Goal: Information Seeking & Learning: Learn about a topic

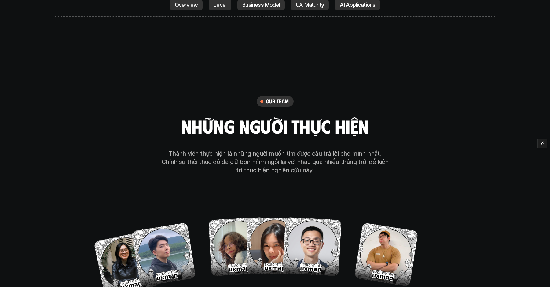
scroll to position [3463, 0]
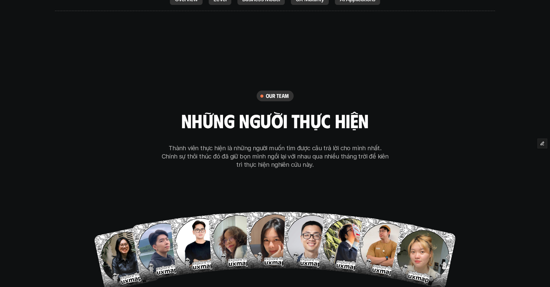
scroll to position [3464, 0]
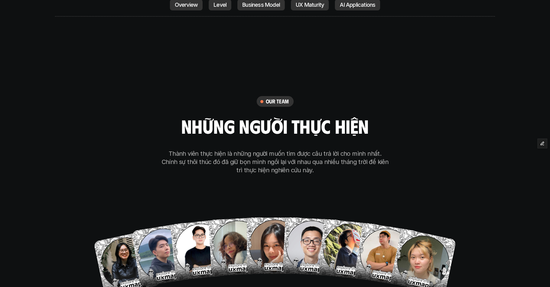
click at [306, 126] on div "our team những người thực hiện Thành viên thực hiện là những người muốn tìm đượ…" at bounding box center [275, 194] width 306 height 307
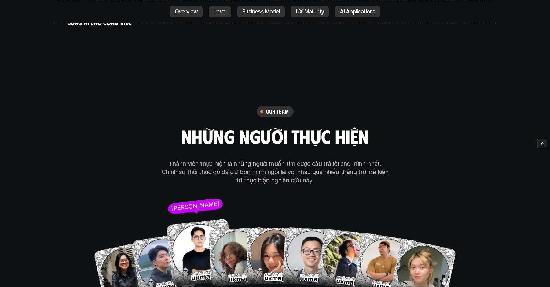
scroll to position [3453, 0]
